Goal: Contribute content: Contribute content

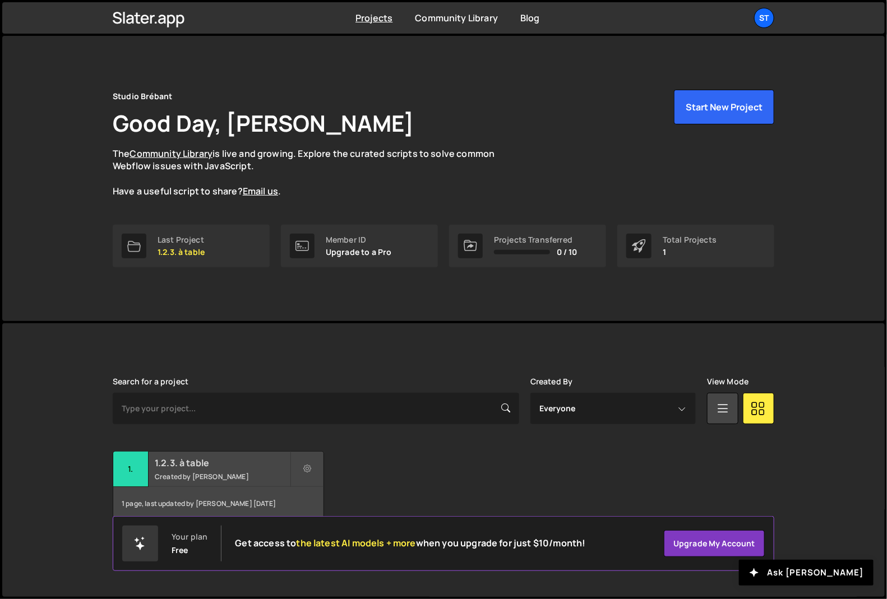
click at [215, 469] on div "1.2.3. à table Created by Aurélie Brébant" at bounding box center [218, 469] width 210 height 35
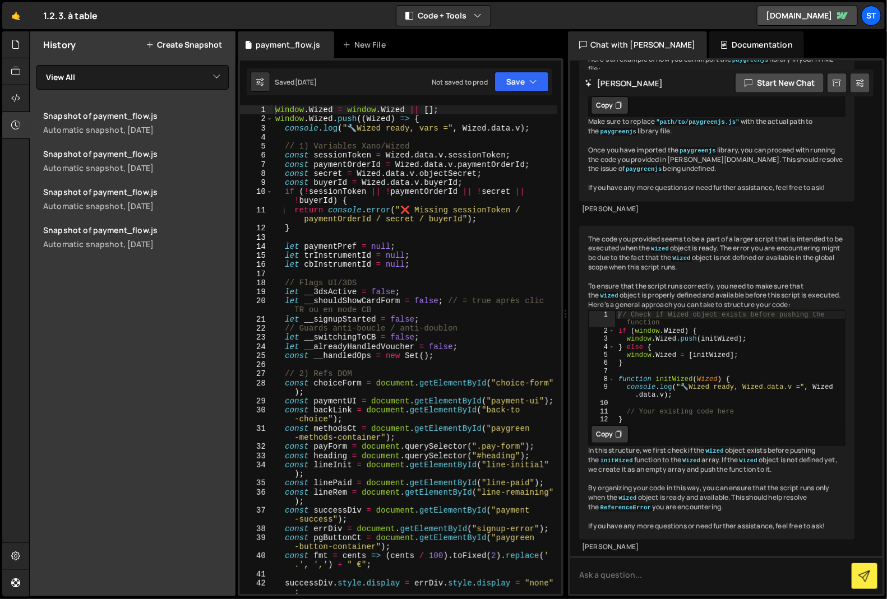
scroll to position [7396, 0]
drag, startPoint x: 14, startPoint y: 125, endPoint x: 26, endPoint y: 127, distance: 12.5
click at [14, 125] on icon at bounding box center [15, 125] width 9 height 12
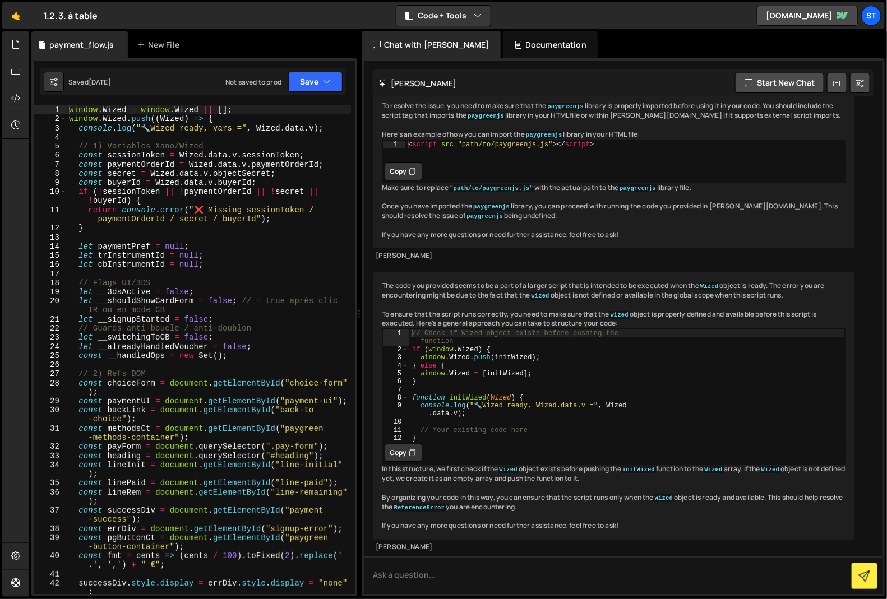
scroll to position [7132, 0]
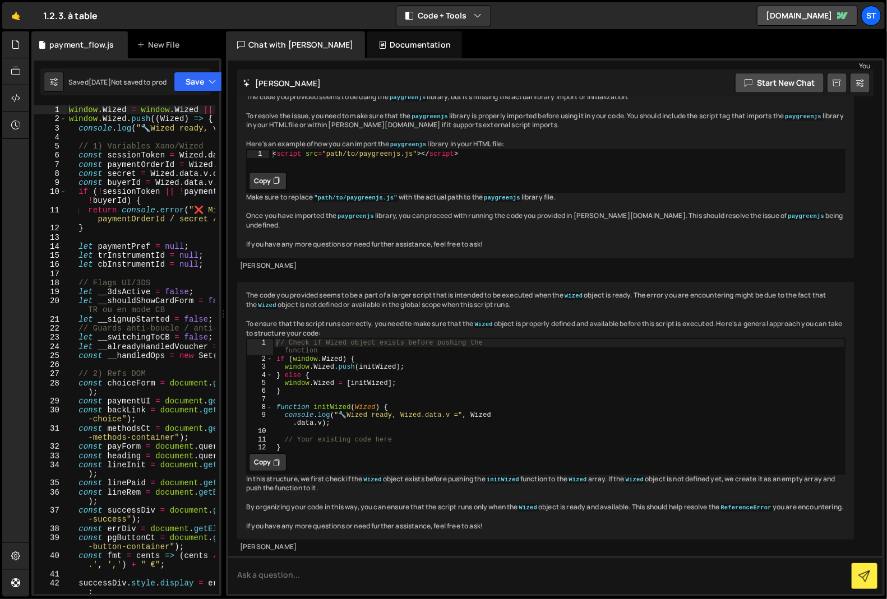
drag, startPoint x: 360, startPoint y: 209, endPoint x: 423, endPoint y: 206, distance: 63.4
click at [423, 206] on div "Files New File Javascript files 2 payment_flow.js 0 CSS files Copy share link E…" at bounding box center [458, 314] width 858 height 566
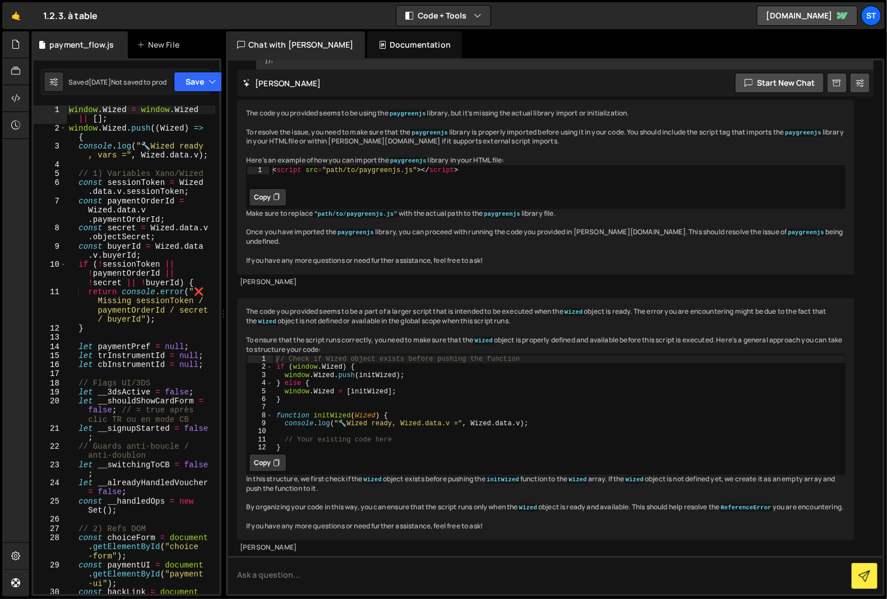
scroll to position [7106, 0]
click at [419, 20] on button "Code + Tools" at bounding box center [443, 16] width 94 height 20
click at [452, 42] on button "Code Only" at bounding box center [443, 40] width 94 height 20
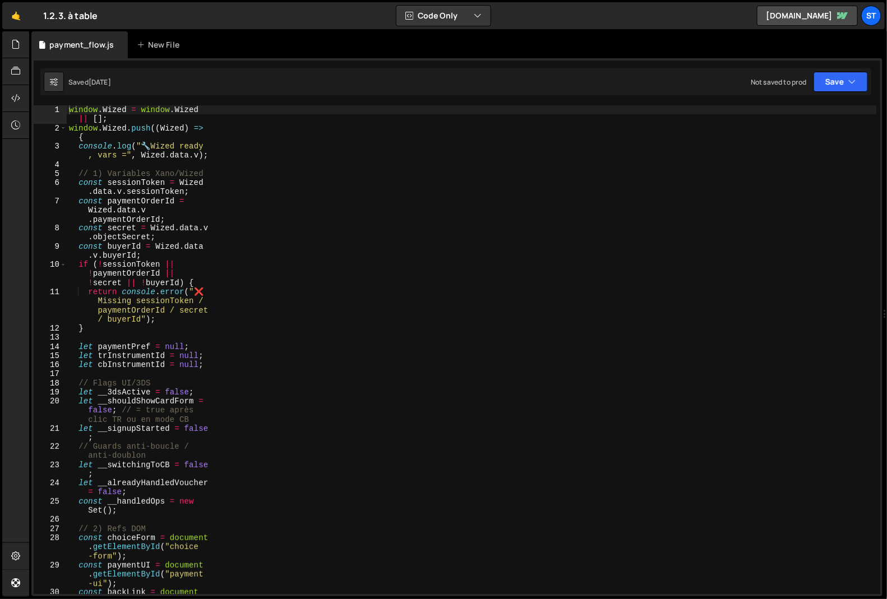
scroll to position [10707, 0]
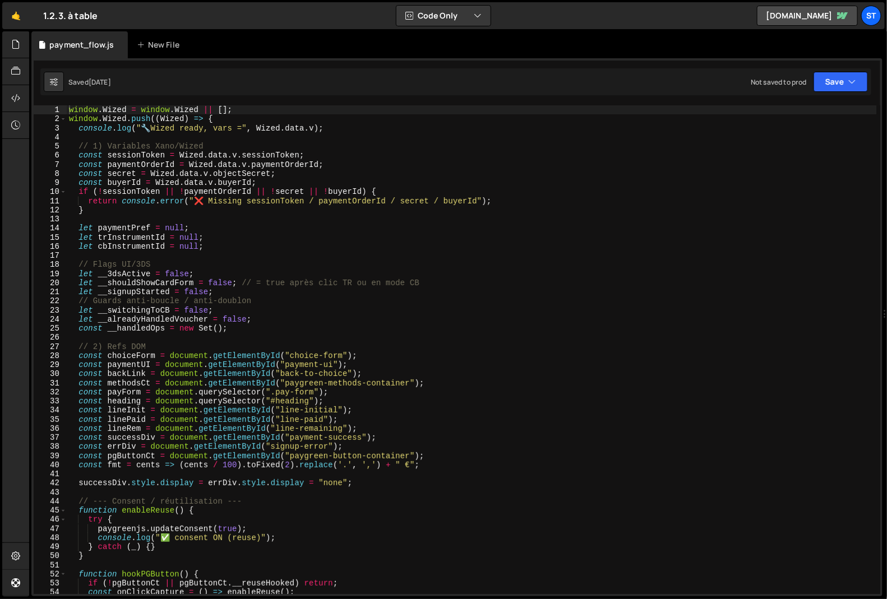
drag, startPoint x: 376, startPoint y: 244, endPoint x: 371, endPoint y: 248, distance: 6.8
click at [376, 244] on div "window . Wized = window . Wized || [ ] ; window . Wized . push (( Wized ) => { …" at bounding box center [472, 358] width 810 height 507
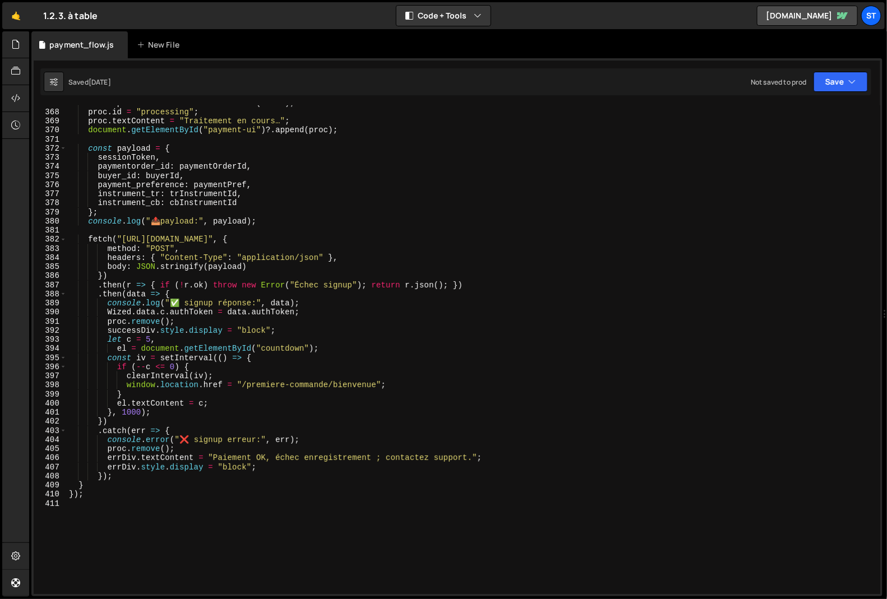
scroll to position [3495, 0]
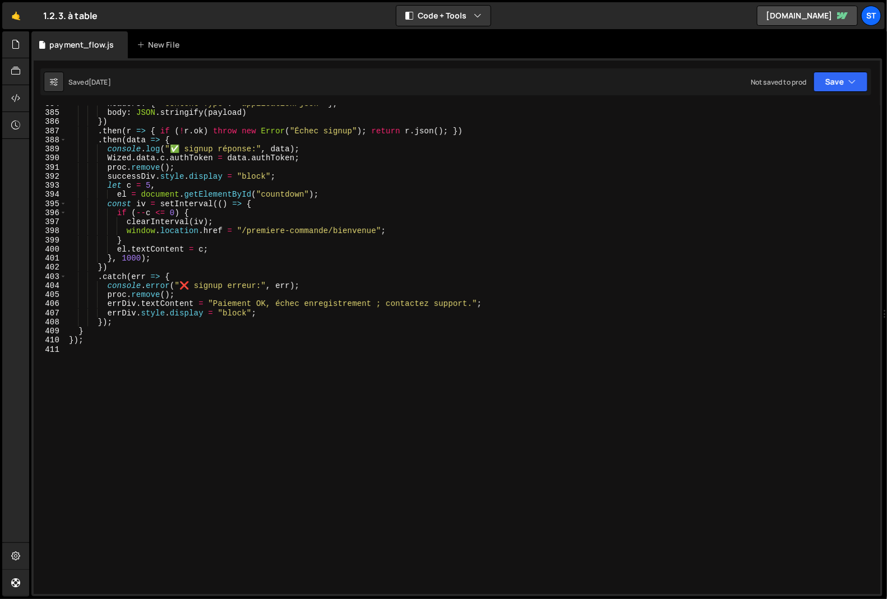
type textarea "});"
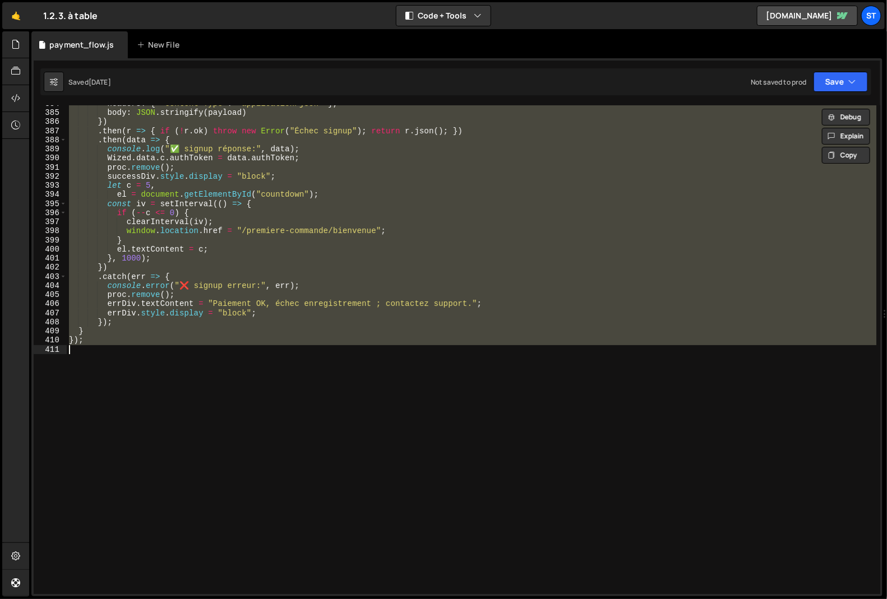
paste textarea
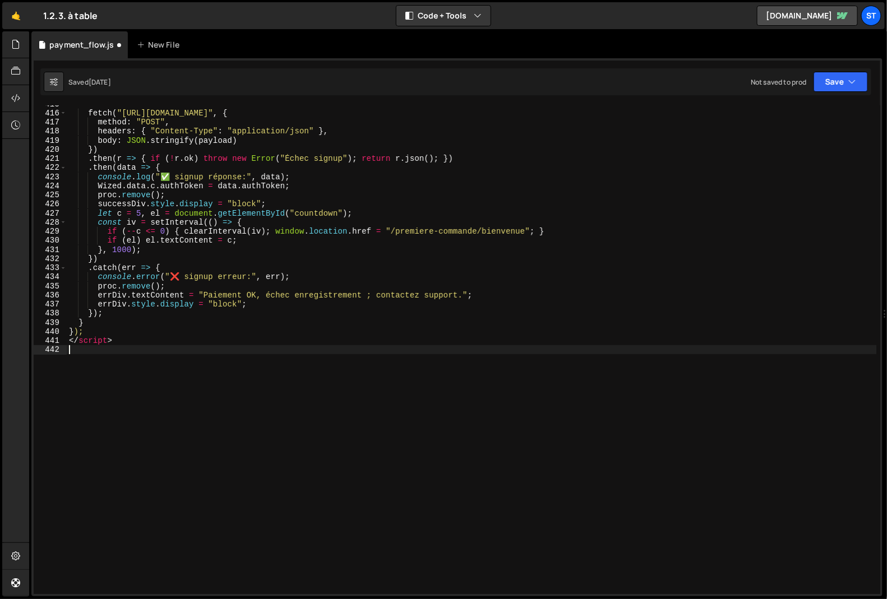
scroll to position [3778, 0]
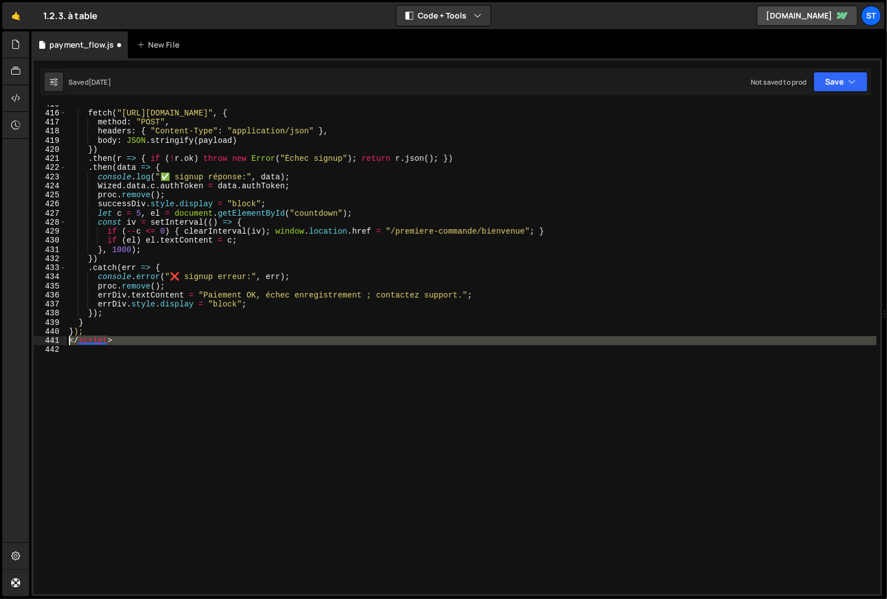
drag, startPoint x: 94, startPoint y: 356, endPoint x: 54, endPoint y: 340, distance: 43.0
click at [54, 340] on div "415 416 417 418 419 420 421 422 423 424 425 426 427 428 429 430 431 432 433 434…" at bounding box center [457, 349] width 847 height 489
type textarea "</script>"
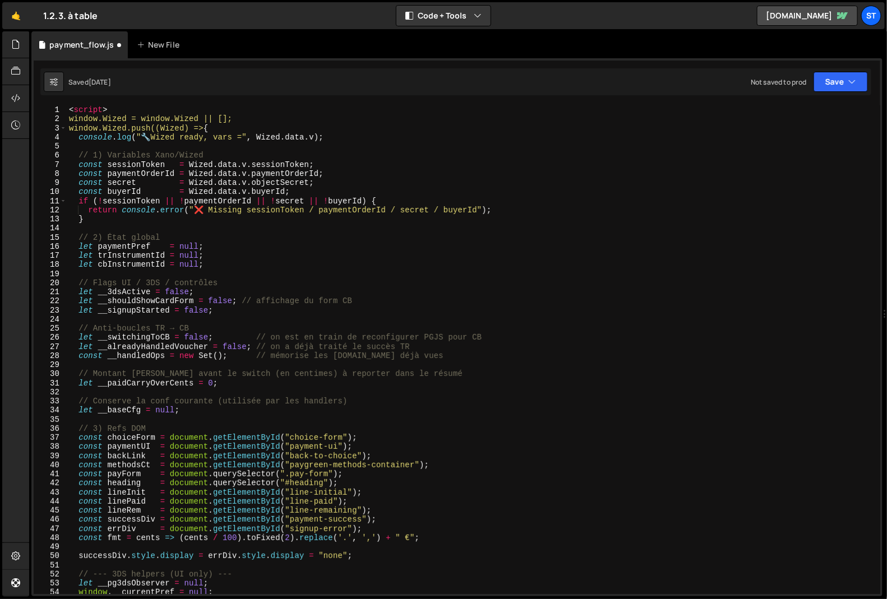
scroll to position [0, 0]
click at [84, 112] on div "< script > window.Wized = window.Wized || []; window.Wized.push((Wized) => { co…" at bounding box center [472, 358] width 810 height 507
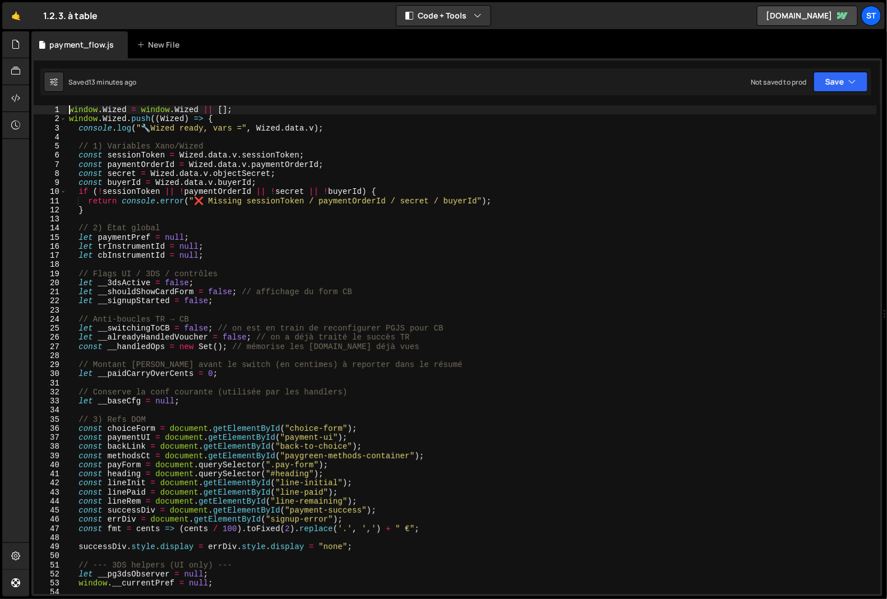
click at [305, 256] on div "window . Wized = window . Wized || [ ] ; window . Wized . push (( Wized ) => { …" at bounding box center [472, 358] width 810 height 507
type textarea "});"
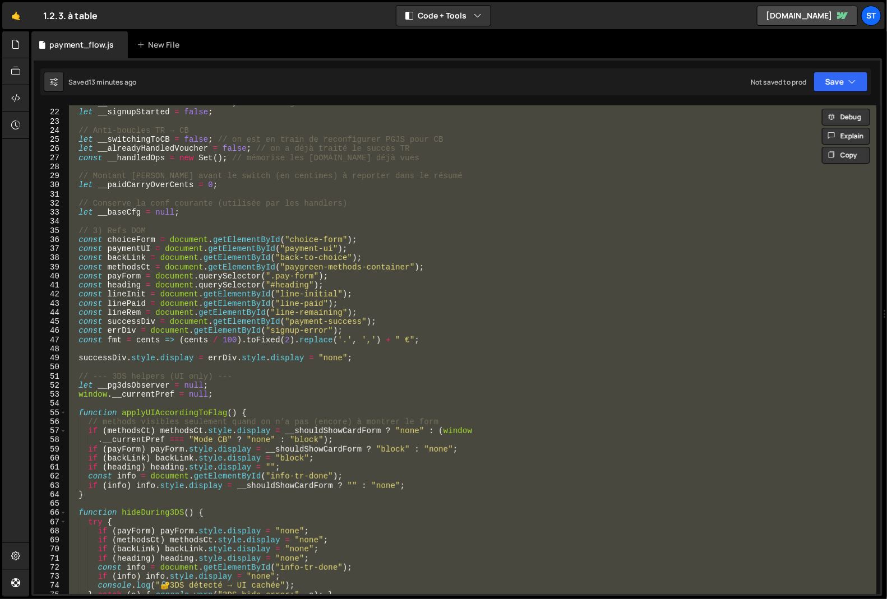
scroll to position [3796, 0]
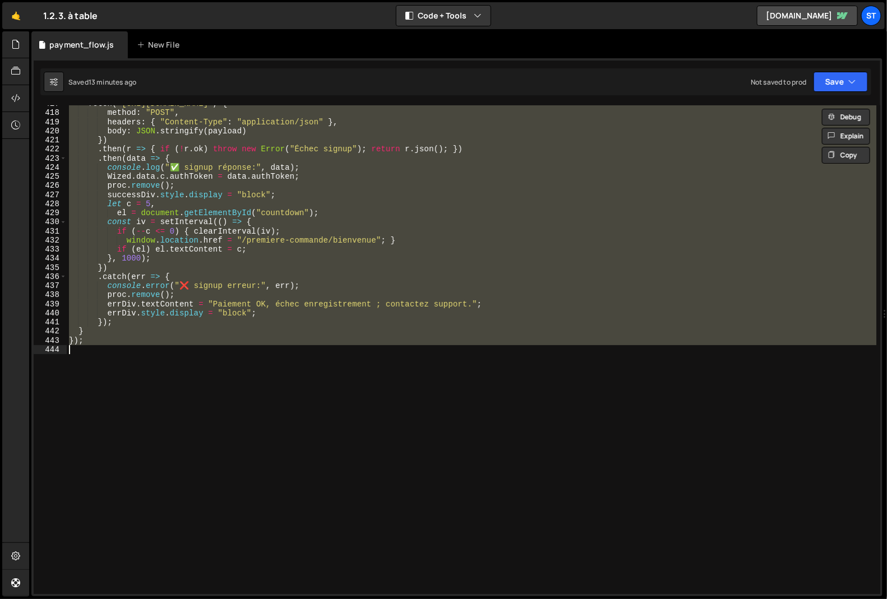
paste textarea
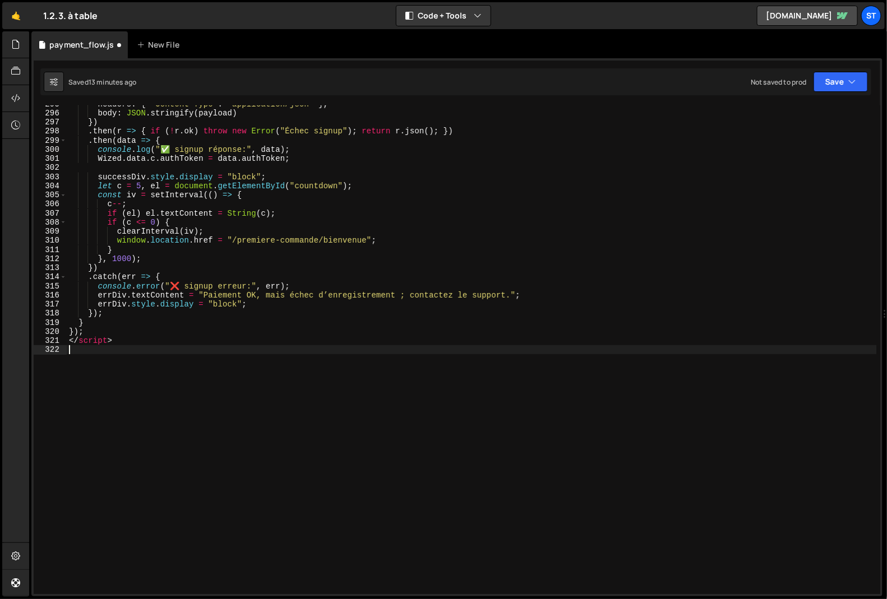
scroll to position [2684, 0]
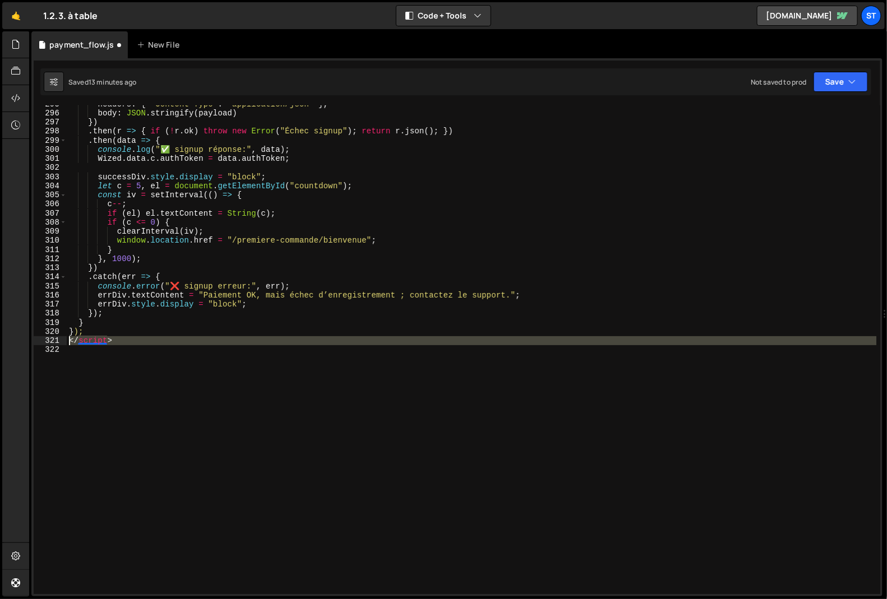
drag, startPoint x: 91, startPoint y: 351, endPoint x: 50, endPoint y: 339, distance: 42.7
click at [50, 339] on div "295 296 297 298 299 300 301 302 303 304 305 306 307 308 309 310 311 312 313 314…" at bounding box center [457, 349] width 847 height 489
type textarea "</script>"
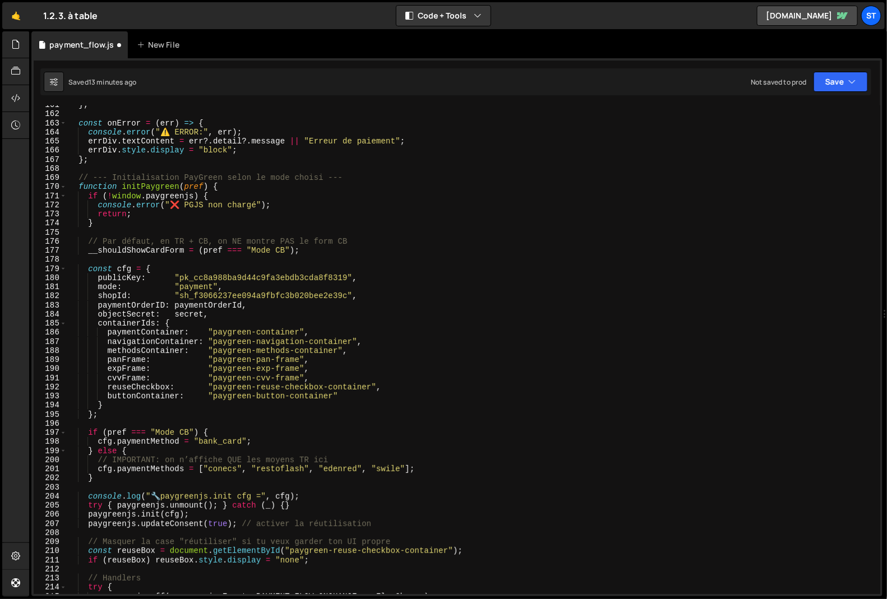
scroll to position [0, 0]
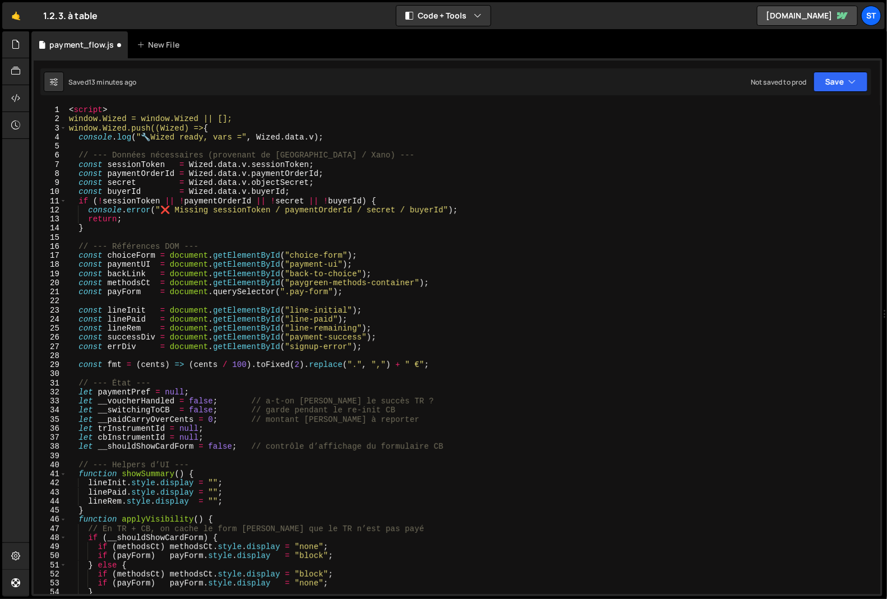
click at [85, 104] on div "}); 1 2 3 4 5 6 7 8 9 10 11 12 13 14 15 16 17 18 19 20 21 22 23 24 25 26 27 28 …" at bounding box center [456, 327] width 851 height 538
click at [86, 108] on div "< script > window.Wized = window.Wized || []; window.Wized.push((Wized) => { co…" at bounding box center [472, 358] width 810 height 507
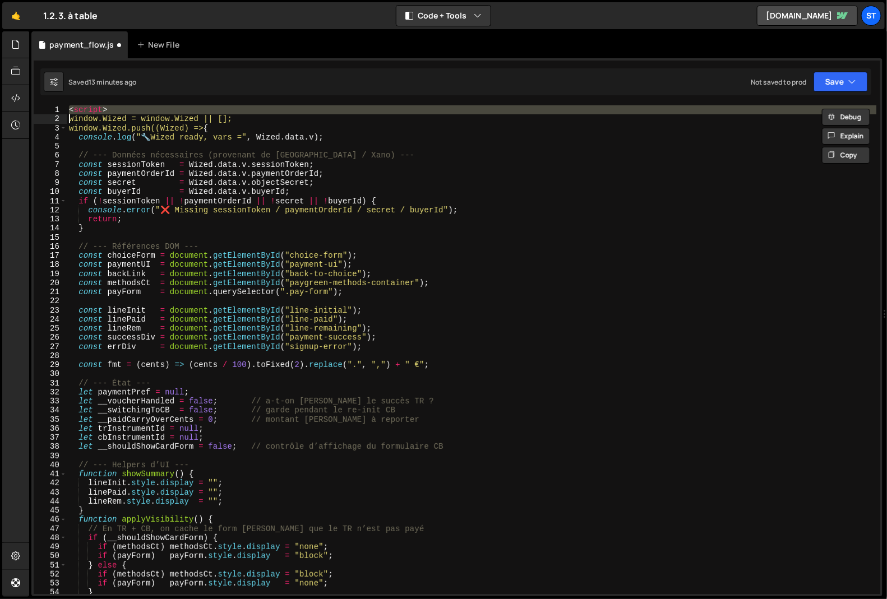
click at [86, 108] on div "< script > window.Wized = window.Wized || []; window.Wized.push((Wized) => { co…" at bounding box center [472, 358] width 810 height 507
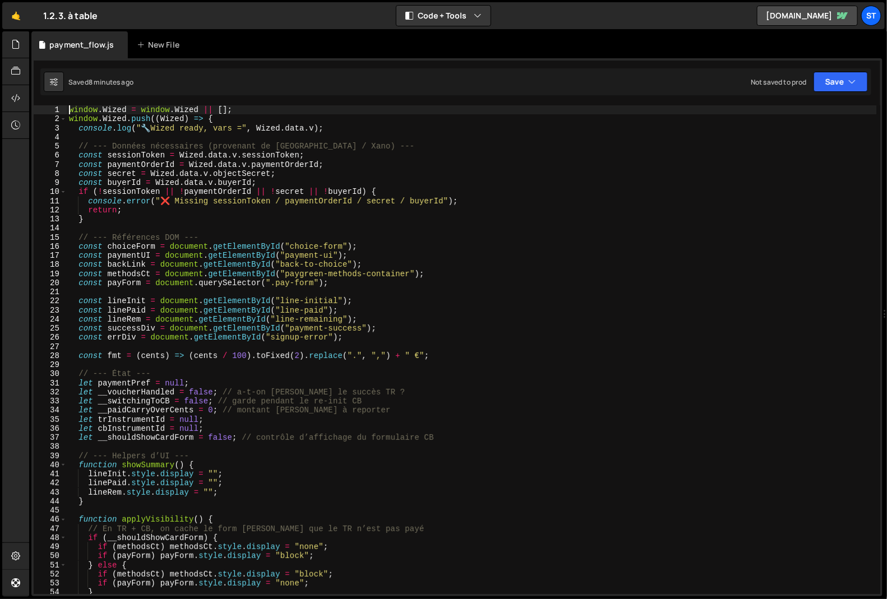
click at [219, 207] on div "window . Wized = window . Wized || [ ] ; window . Wized . push (( Wized ) => { …" at bounding box center [472, 358] width 810 height 507
type textarea "});"
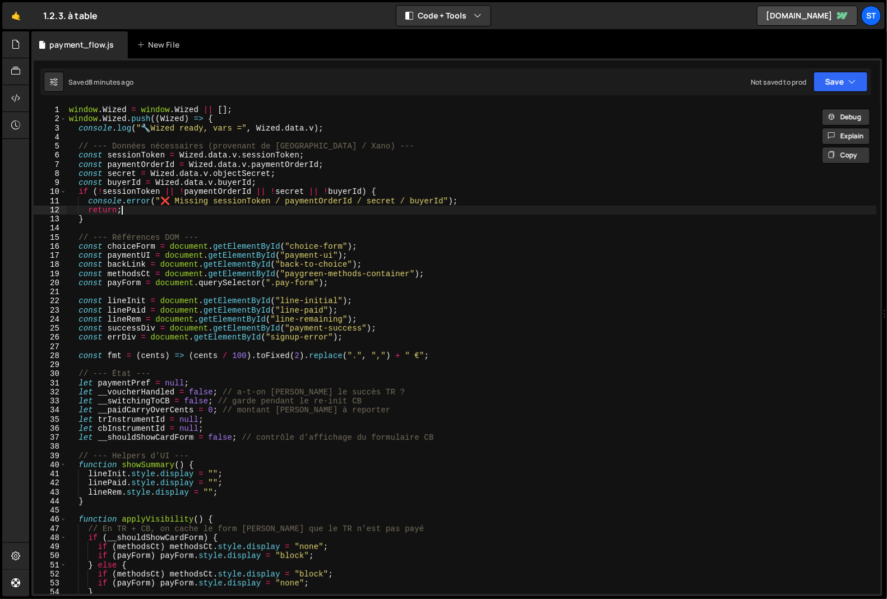
paste textarea
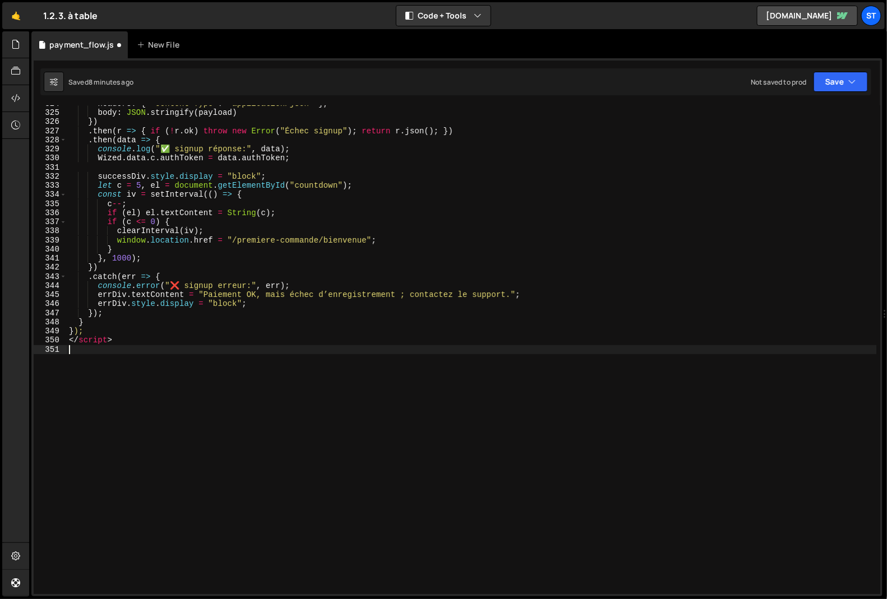
scroll to position [2948, 0]
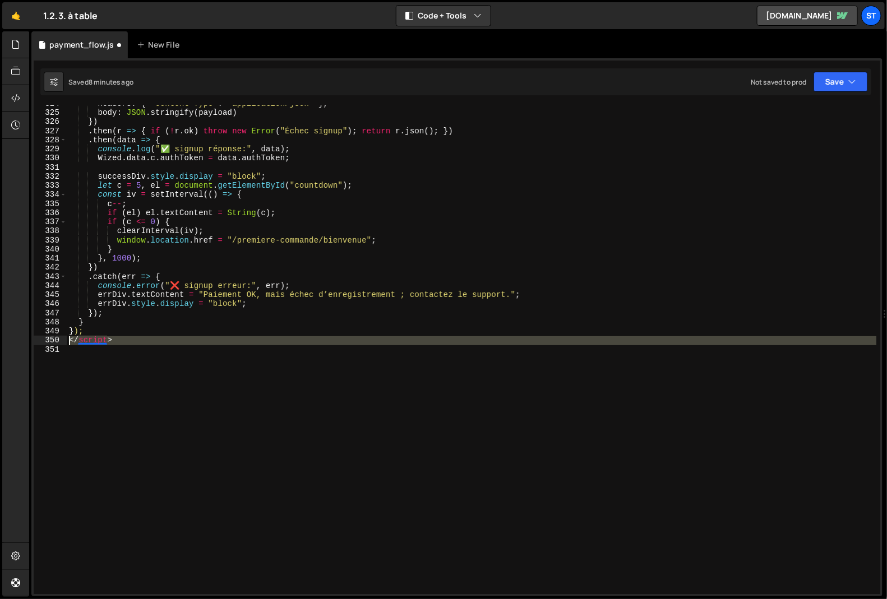
drag, startPoint x: 95, startPoint y: 349, endPoint x: 48, endPoint y: 339, distance: 47.5
click at [48, 339] on div "324 325 326 327 328 329 330 331 332 333 334 335 336 337 338 339 340 341 342 343…" at bounding box center [457, 349] width 847 height 489
type textarea "</script>"
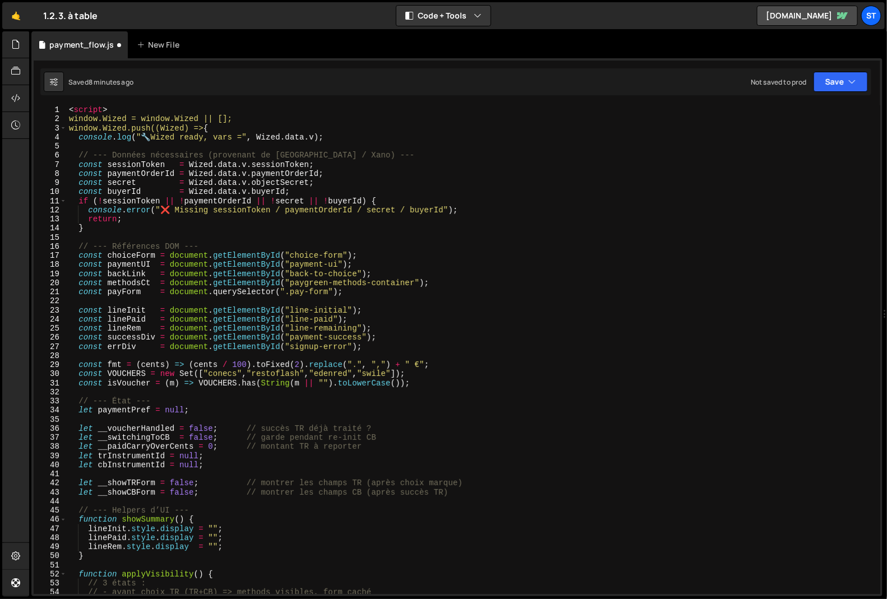
scroll to position [0, 0]
click at [94, 110] on div "< script > window.Wized = window.Wized || []; window.Wized.push((Wized) => { co…" at bounding box center [472, 358] width 810 height 507
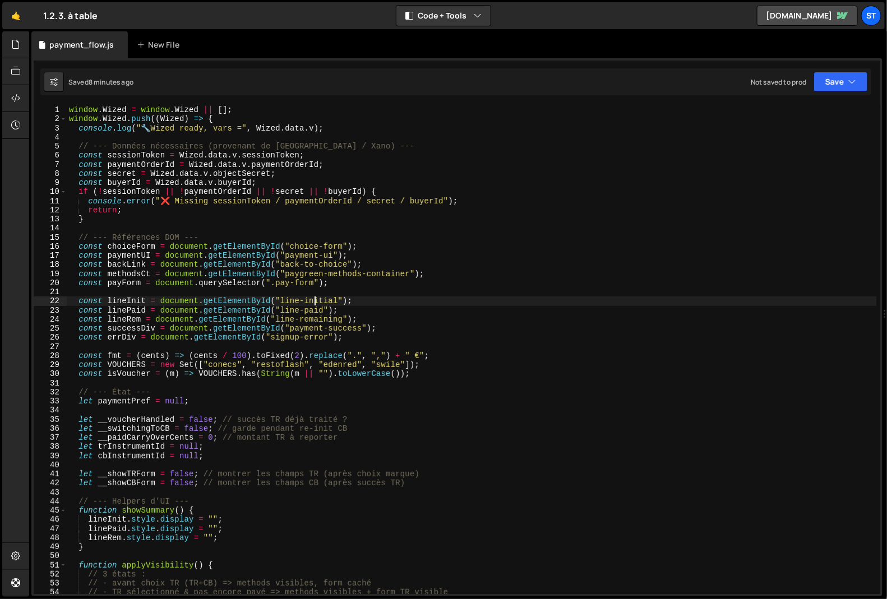
drag, startPoint x: 316, startPoint y: 306, endPoint x: 316, endPoint y: 312, distance: 6.8
click at [316, 306] on div "window . Wized = window . Wized || [ ] ; window . Wized . push (( Wized ) => { …" at bounding box center [472, 358] width 810 height 507
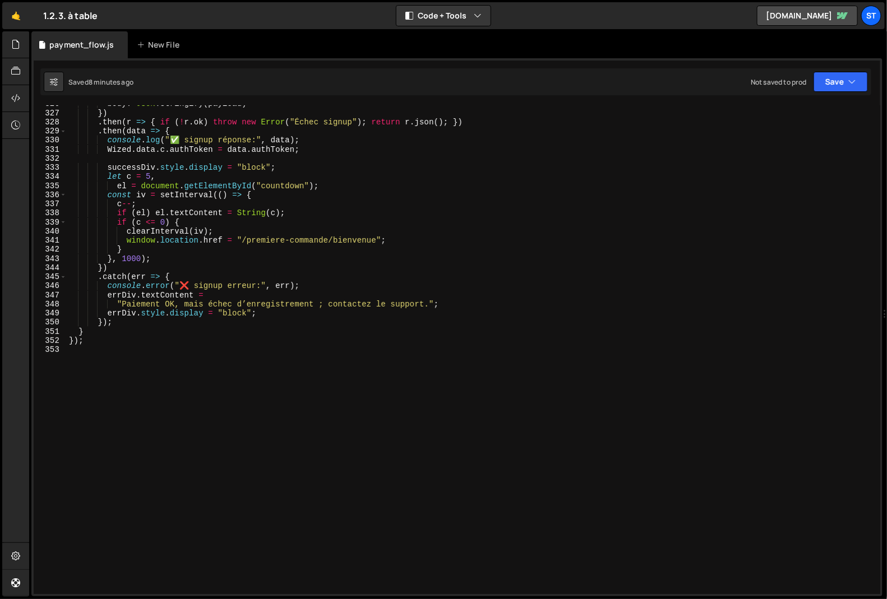
scroll to position [2966, 0]
type textarea "});"
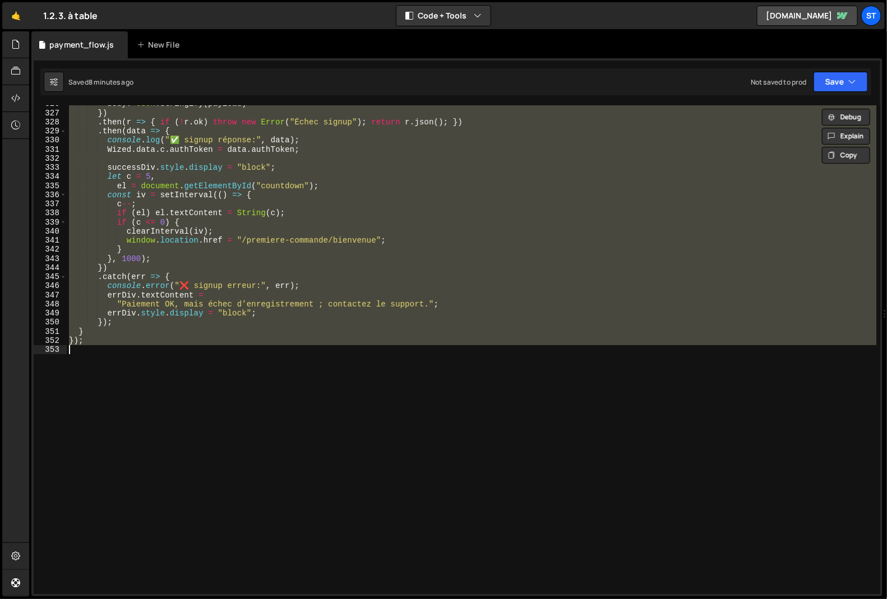
paste textarea
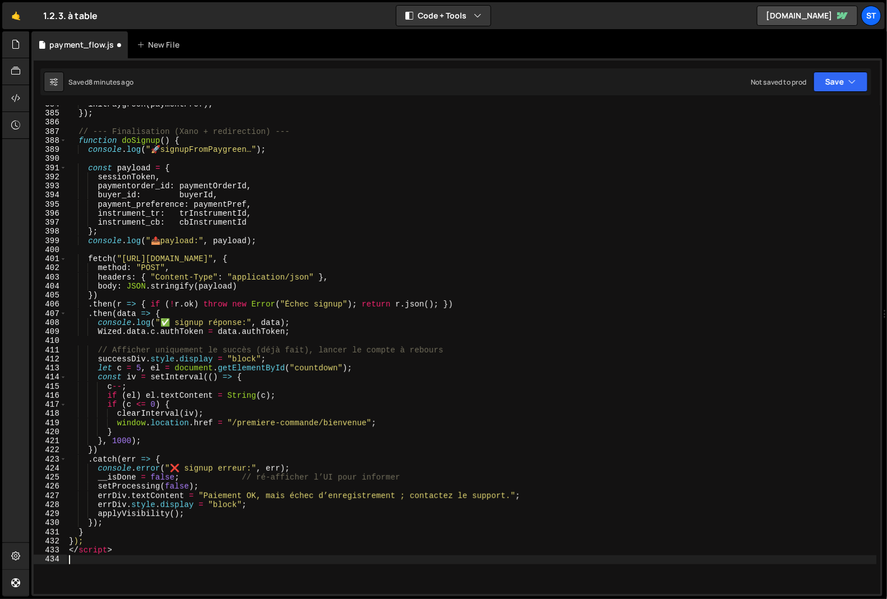
scroll to position [3705, 0]
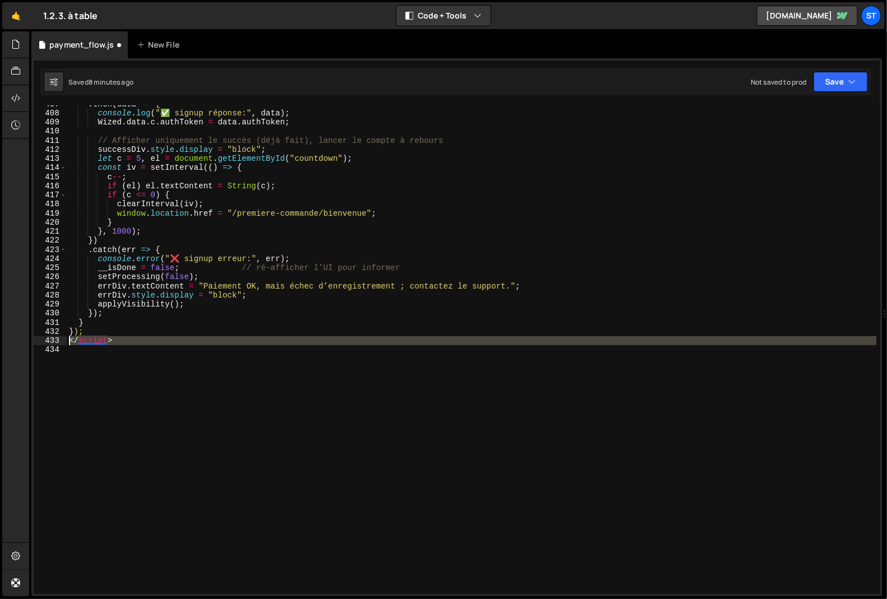
drag, startPoint x: 77, startPoint y: 351, endPoint x: 61, endPoint y: 341, distance: 18.8
click at [61, 341] on div "407 408 409 410 411 412 413 414 415 416 417 418 419 420 421 422 423 424 425 426…" at bounding box center [457, 349] width 847 height 489
type textarea "</script>"
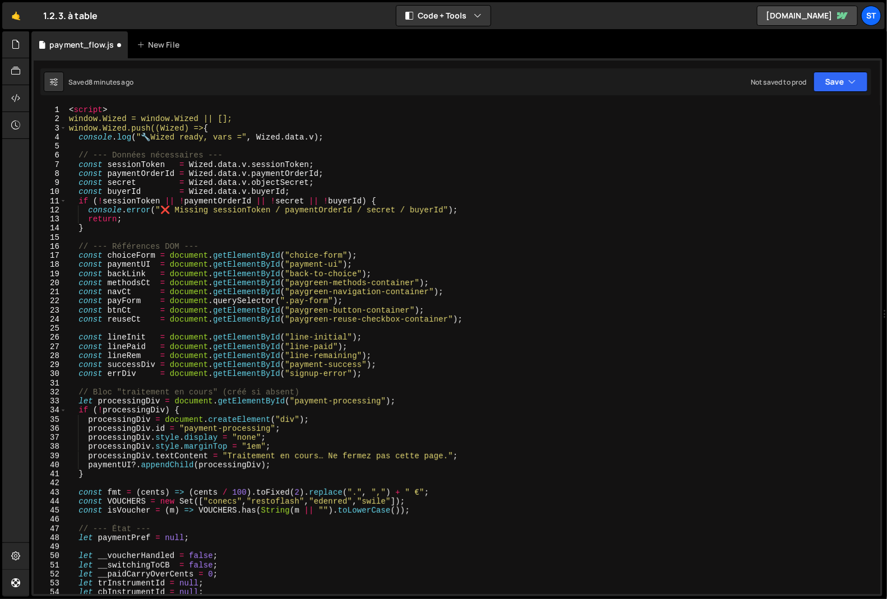
scroll to position [0, 0]
click at [89, 108] on div "< script > window.Wized = window.Wized || []; window.Wized.push((Wized) => { co…" at bounding box center [472, 358] width 810 height 507
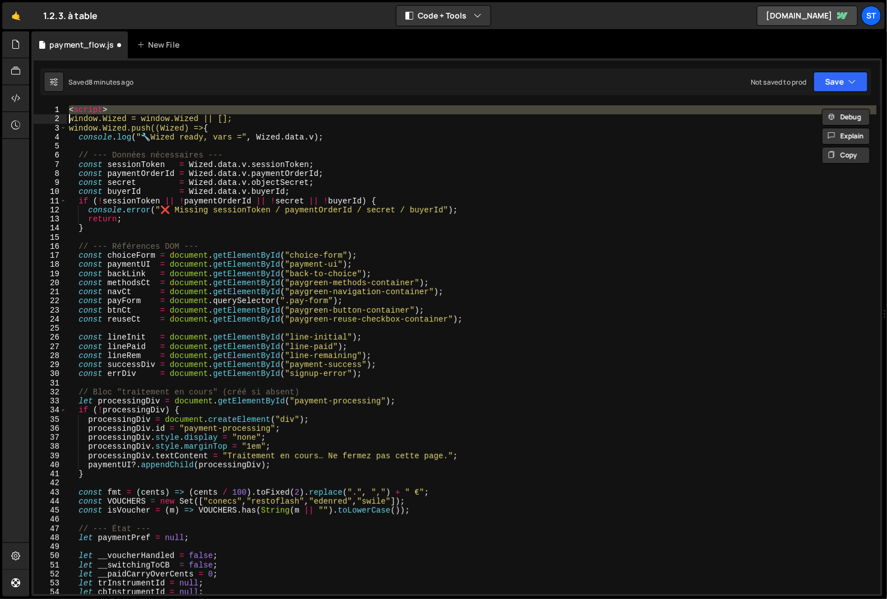
type textarea "window.Wized = window.Wized || [];"
